Goal: Navigation & Orientation: Find specific page/section

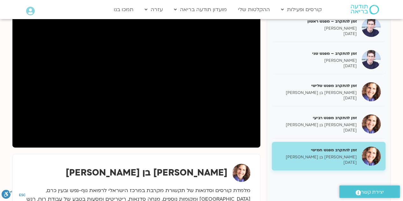
drag, startPoint x: 362, startPoint y: 9, endPoint x: 300, endPoint y: 2, distance: 61.9
click at [300, 2] on div "Main Menu קורסים ופעילות לוח שידורים התכניות שלי קורסים ההקלטות שלי מועדון תודע…" at bounding box center [207, 9] width 242 height 18
drag, startPoint x: 301, startPoint y: 8, endPoint x: 342, endPoint y: 2, distance: 40.9
click at [342, 2] on div at bounding box center [355, 9] width 55 height 18
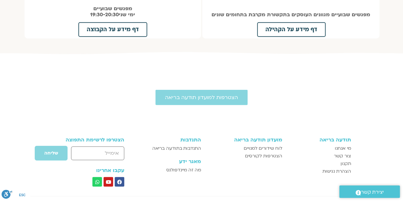
scroll to position [796, 0]
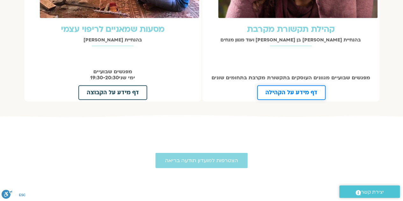
click at [313, 85] on link "דף מידע על הקהילה" at bounding box center [291, 92] width 68 height 15
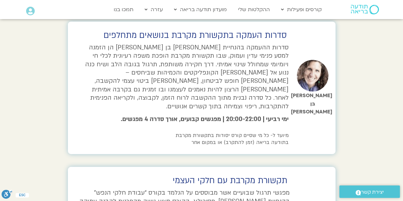
scroll to position [732, 0]
